Goal: Information Seeking & Learning: Learn about a topic

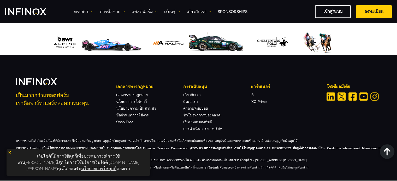
scroll to position [741, 0]
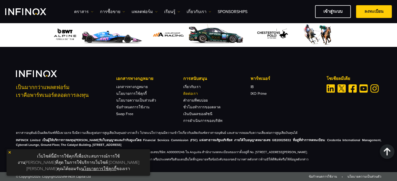
click at [188, 92] on link "ติดต่อเรา" at bounding box center [190, 94] width 15 height 4
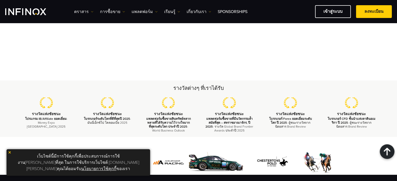
scroll to position [585, 0]
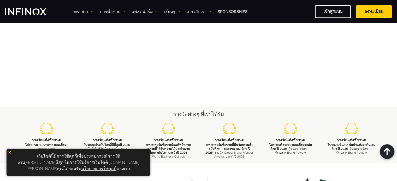
click at [193, 11] on link "เกี่ยวกับเรา" at bounding box center [199, 12] width 25 height 6
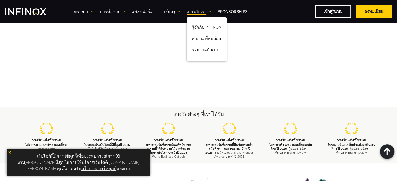
scroll to position [0, 0]
click at [195, 52] on link "ร่วมงานกับเรา" at bounding box center [207, 50] width 40 height 11
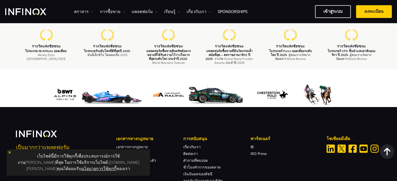
scroll to position [741, 0]
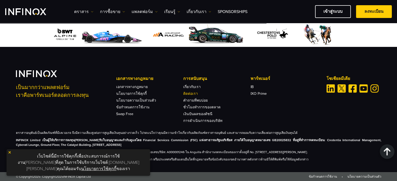
click at [189, 93] on link "ติดต่อเรา" at bounding box center [190, 94] width 15 height 4
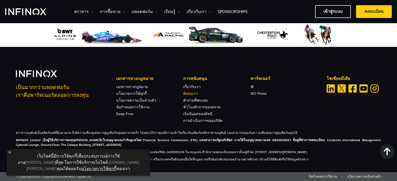
scroll to position [0, 0]
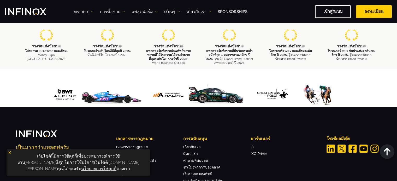
scroll to position [741, 0]
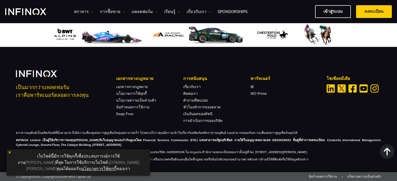
click at [13, 160] on p "เว็บไซต์นี้มีการใช้คุกกี้เพื่อประสบการณ์การใช้งานที่ดีที่สุด ในการใช้บริการเว็บ…" at bounding box center [78, 162] width 138 height 21
click at [9, 154] on img at bounding box center [10, 153] width 4 height 4
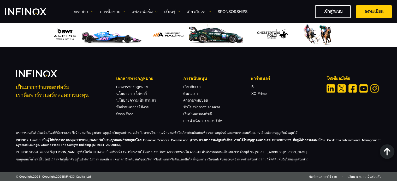
scroll to position [0, 0]
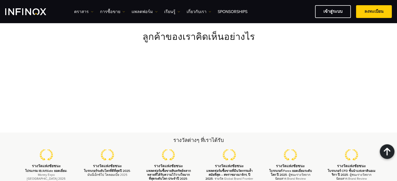
scroll to position [219, 0]
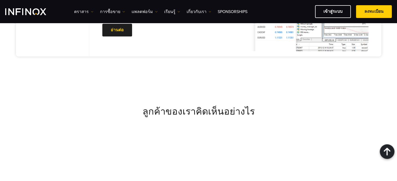
scroll to position [1957, 0]
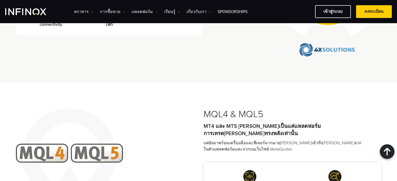
scroll to position [185, 0]
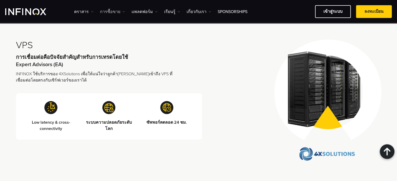
click at [102, 11] on link "การซื้อขาย" at bounding box center [112, 12] width 25 height 6
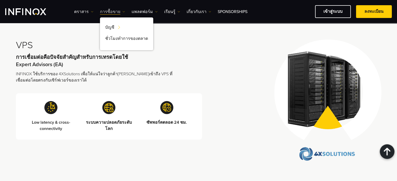
scroll to position [0, 0]
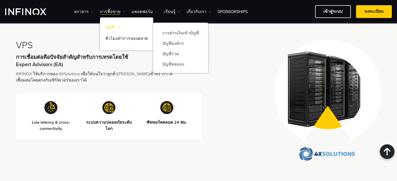
click at [104, 27] on link "บัญชี" at bounding box center [126, 28] width 53 height 11
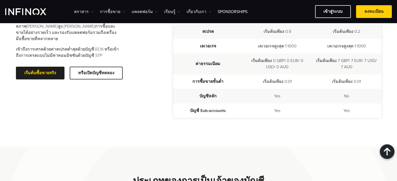
scroll to position [157, 0]
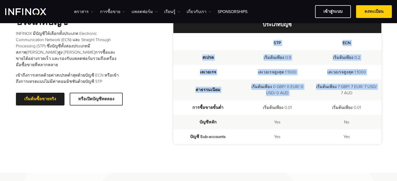
drag, startPoint x: 258, startPoint y: 43, endPoint x: 329, endPoint y: 98, distance: 90.4
click at [329, 98] on table "STP ECN สเปรด เริ่มต้นเพียง 0.9 เริ่มต้นเพียง 0.2 เลเวอเรจ เลเวอเรจสูงสุด 1:100…" at bounding box center [277, 88] width 208 height 111
click at [254, 74] on td "เลเวอเรจสูงสุด 1:1000" at bounding box center [276, 72] width 69 height 15
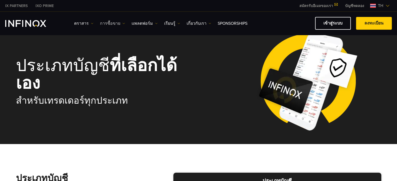
click at [112, 26] on link "การซื้อขาย" at bounding box center [112, 23] width 25 height 6
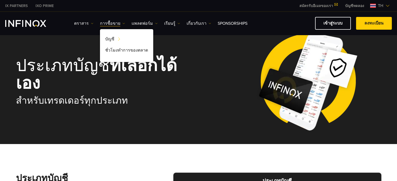
click at [32, 19] on div "ตราสาร" at bounding box center [198, 23] width 386 height 13
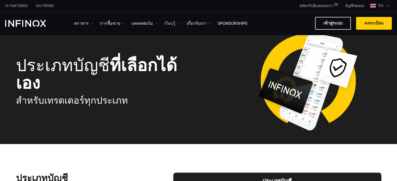
click at [164, 24] on link "เรียนรู้" at bounding box center [172, 23] width 16 height 6
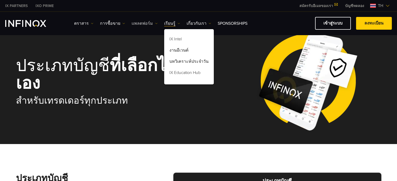
click at [147, 24] on link "แพลตฟอร์ม" at bounding box center [145, 23] width 26 height 6
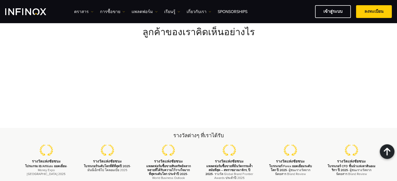
scroll to position [659, 0]
